Goal: Task Accomplishment & Management: Manage account settings

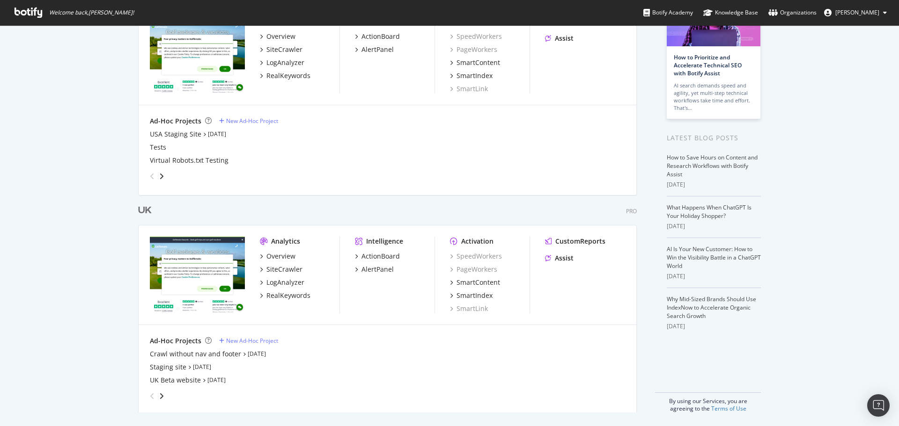
scroll to position [88, 0]
click at [139, 203] on div "UK" at bounding box center [145, 210] width 14 height 14
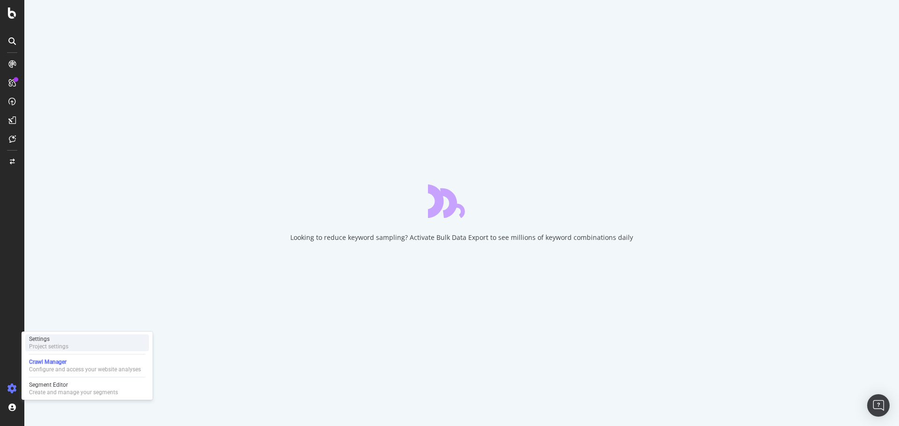
click at [54, 346] on div "Project settings" at bounding box center [48, 346] width 39 height 7
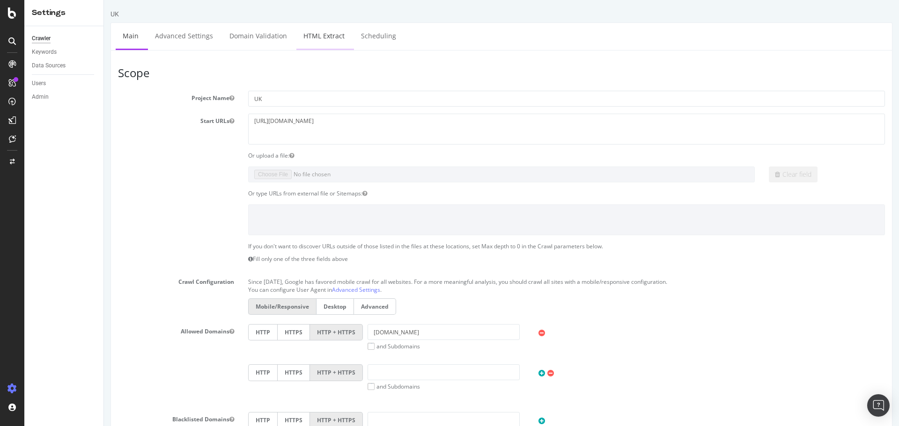
click at [322, 43] on link "HTML Extract" at bounding box center [323, 36] width 55 height 26
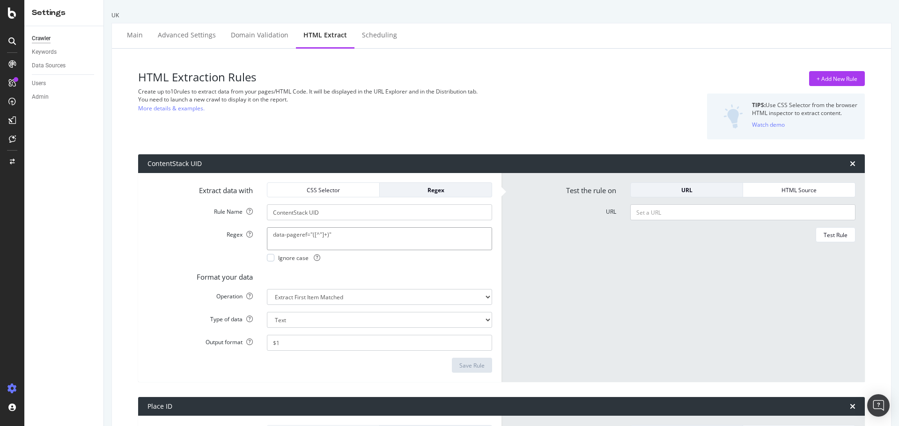
click at [332, 236] on textarea "data-pageref="([^"]+)"" at bounding box center [379, 238] width 225 height 22
drag, startPoint x: 307, startPoint y: 234, endPoint x: 261, endPoint y: 235, distance: 46.4
click at [261, 235] on div "data-pageref="([^"]+)" Ignore case" at bounding box center [379, 244] width 239 height 34
click at [287, 233] on textarea "data-pageref="([^"]+)"" at bounding box center [379, 238] width 225 height 22
drag, startPoint x: 309, startPoint y: 234, endPoint x: 259, endPoint y: 236, distance: 49.6
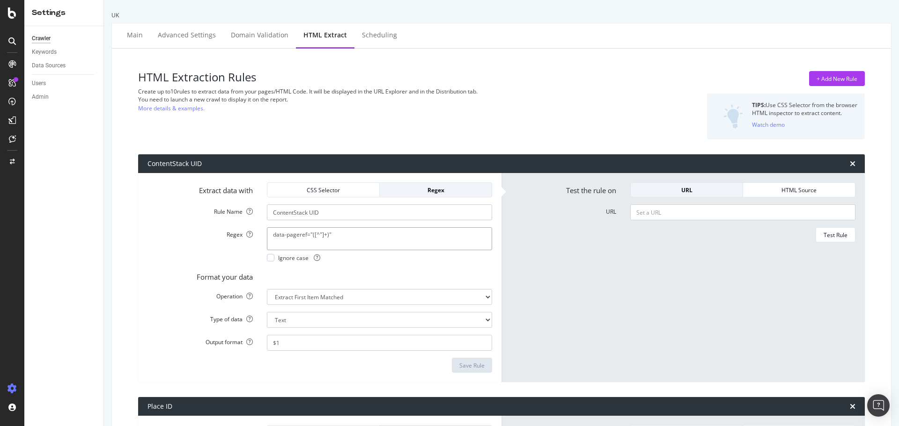
click at [260, 236] on div "data-pageref="([^"]+)" Ignore case" at bounding box center [379, 244] width 239 height 34
